Goal: Navigation & Orientation: Find specific page/section

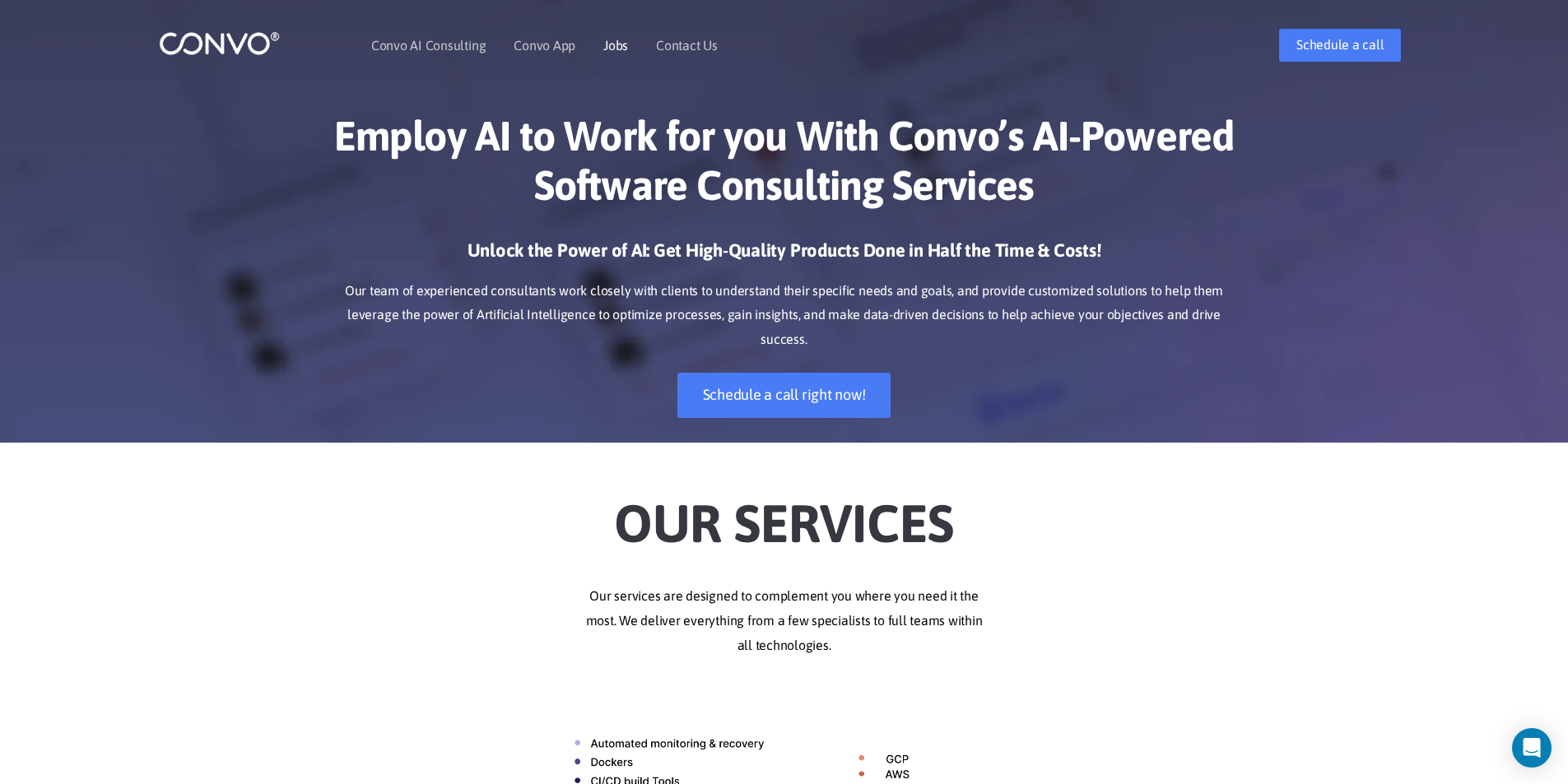
click at [612, 50] on link "Jobs" at bounding box center [615, 45] width 25 height 13
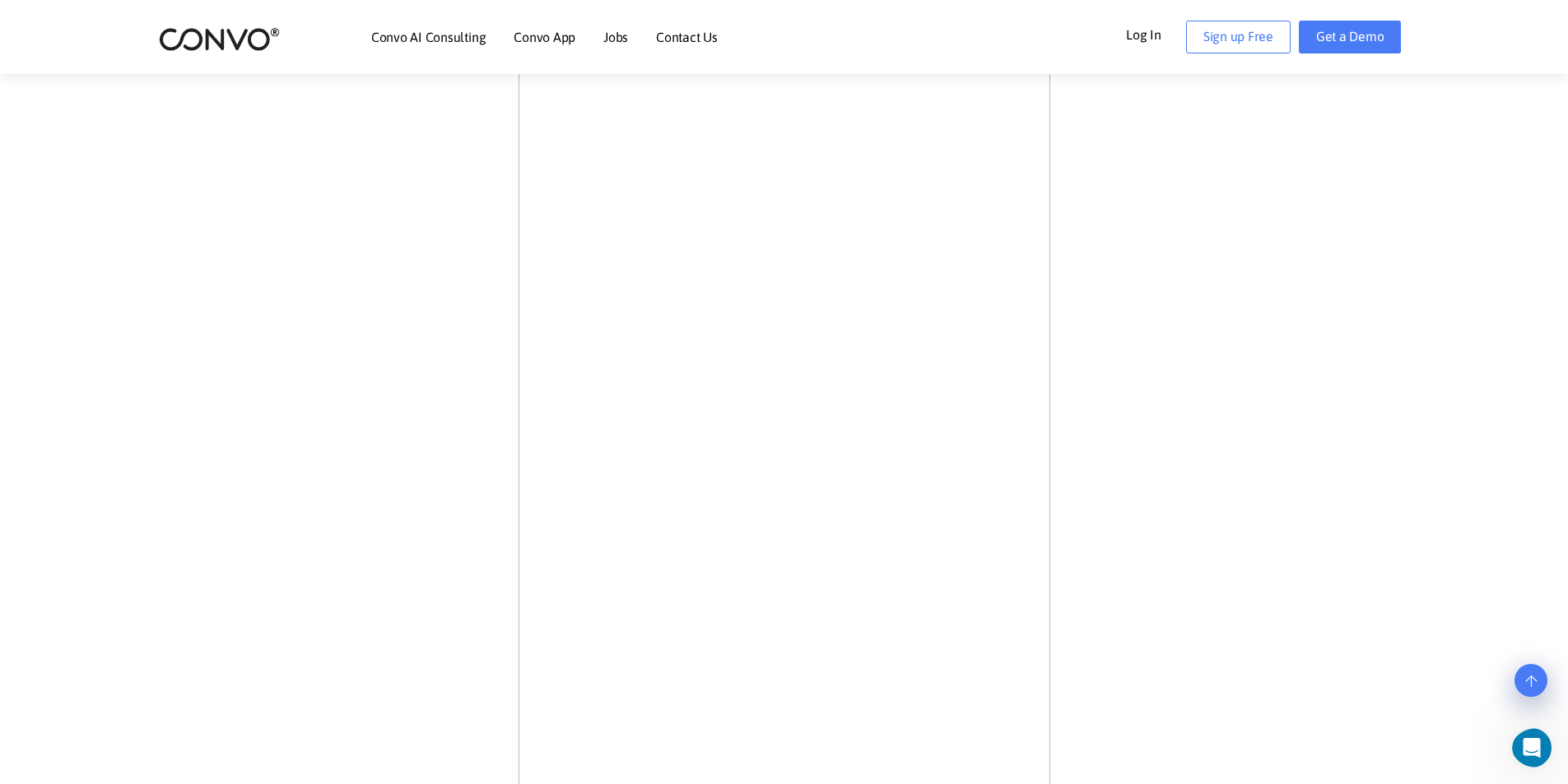
scroll to position [575, 0]
